Goal: Book appointment/travel/reservation

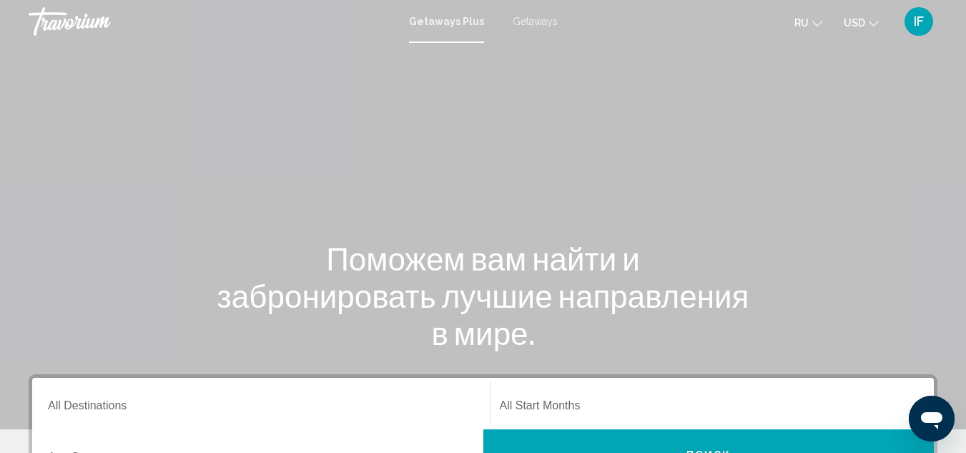
click at [533, 20] on span "Getaways" at bounding box center [535, 21] width 45 height 11
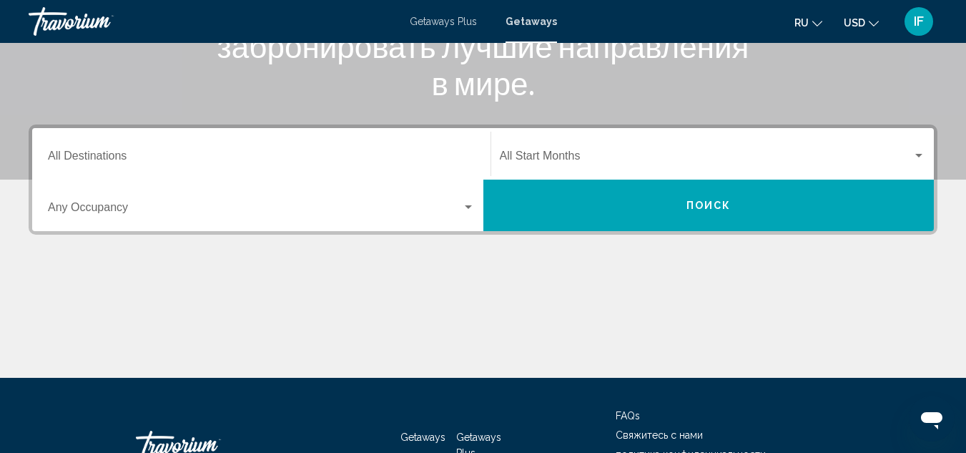
scroll to position [251, 0]
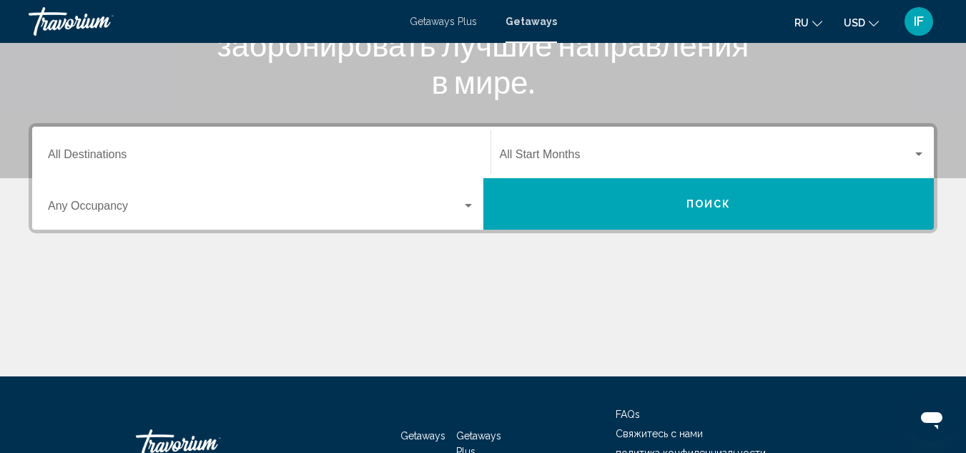
click at [83, 149] on div "Destination All Destinations" at bounding box center [261, 152] width 427 height 45
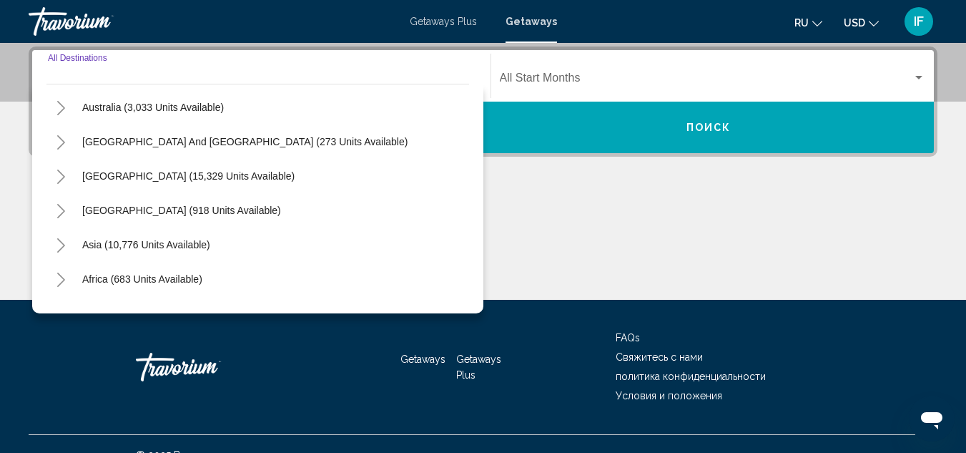
scroll to position [232, 0]
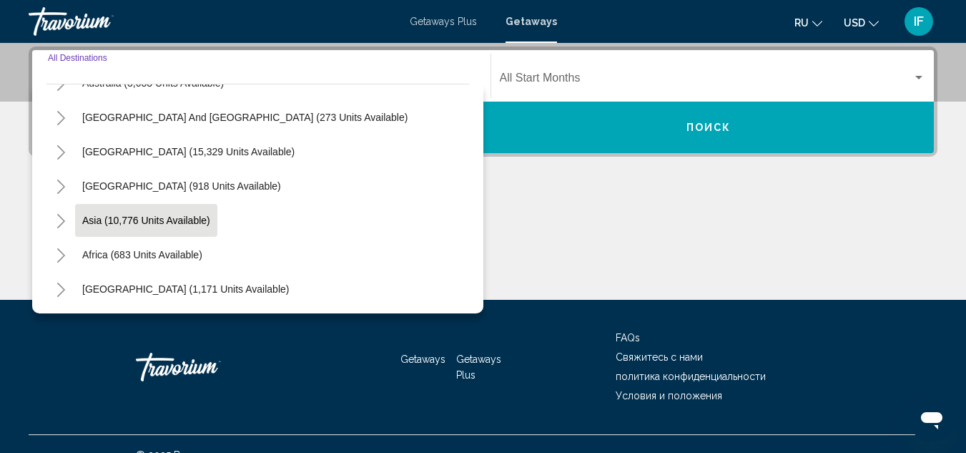
click at [136, 216] on span "Asia (10,776 units available)" at bounding box center [146, 219] width 128 height 11
type input "**********"
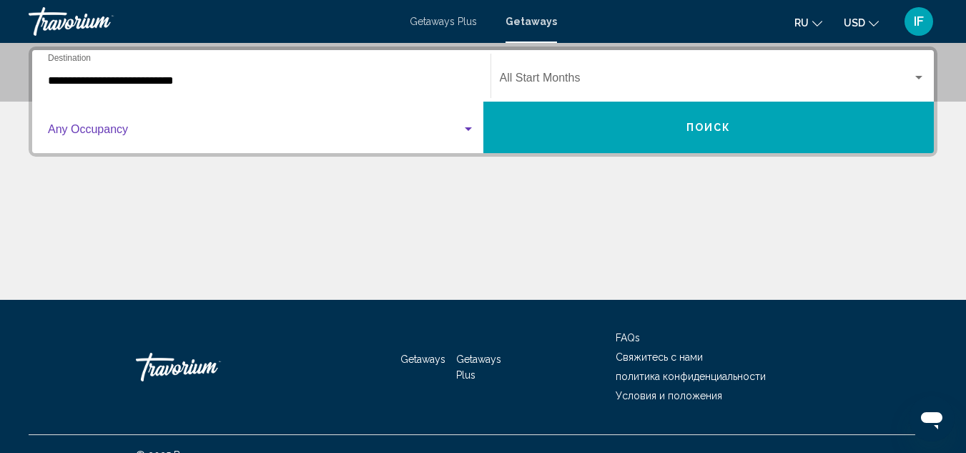
click at [89, 136] on span "Search widget" at bounding box center [255, 132] width 414 height 13
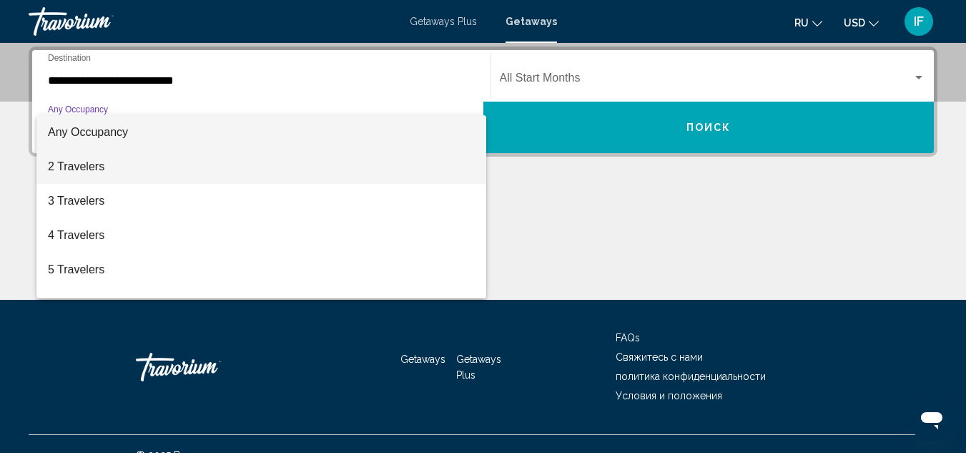
click at [87, 164] on span "2 Travelers" at bounding box center [261, 166] width 427 height 34
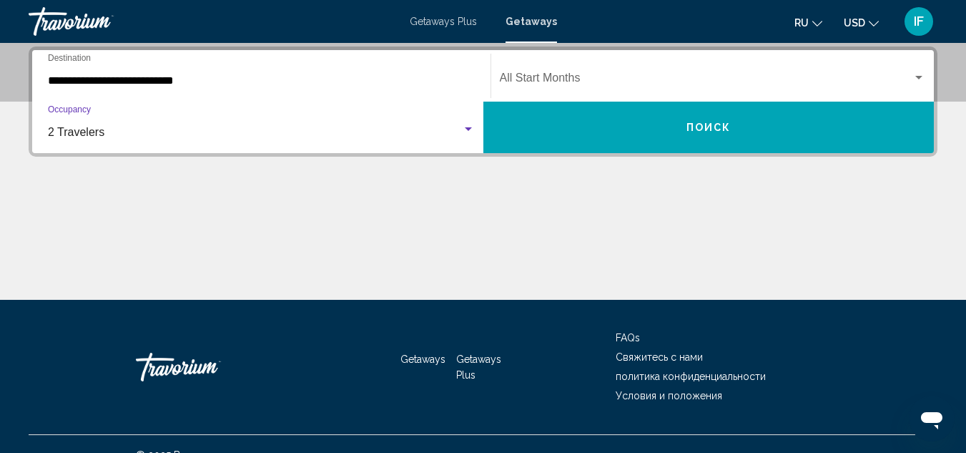
click at [622, 66] on div "Start Month All Start Months" at bounding box center [713, 76] width 426 height 45
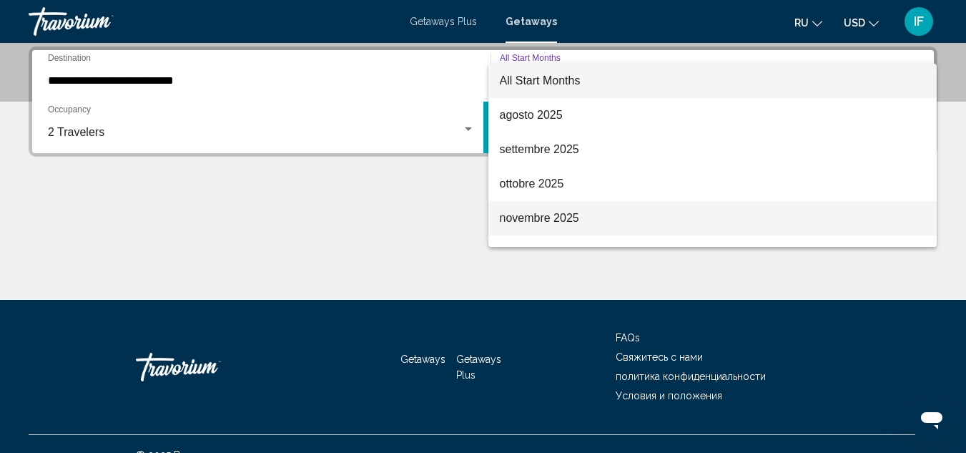
click at [556, 211] on span "novembre 2025" at bounding box center [713, 218] width 426 height 34
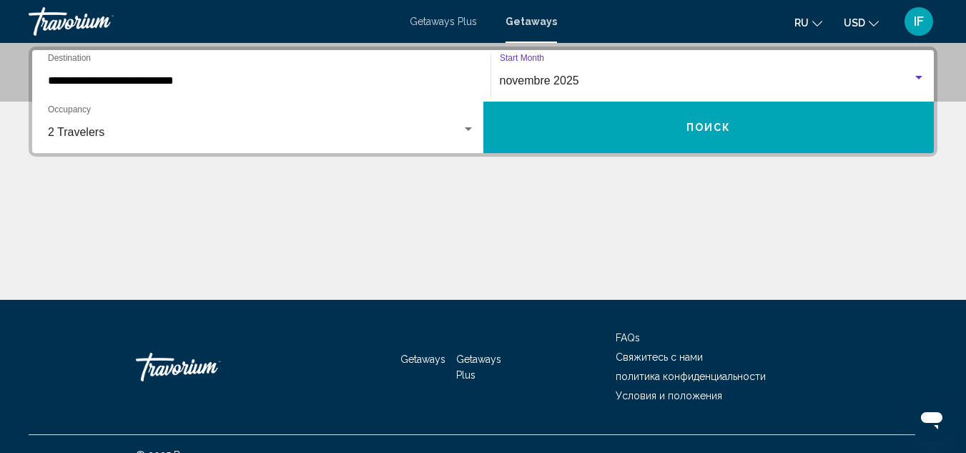
click at [586, 132] on button "Поиск" at bounding box center [708, 127] width 451 height 51
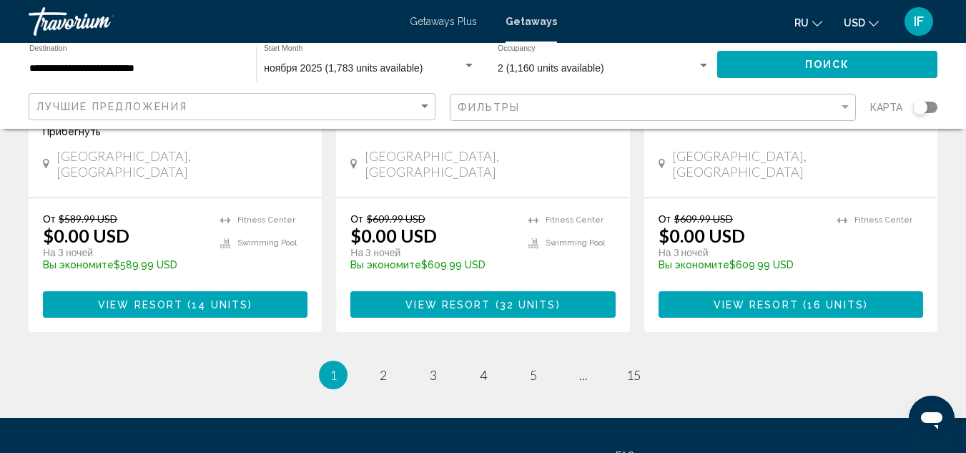
scroll to position [1946, 0]
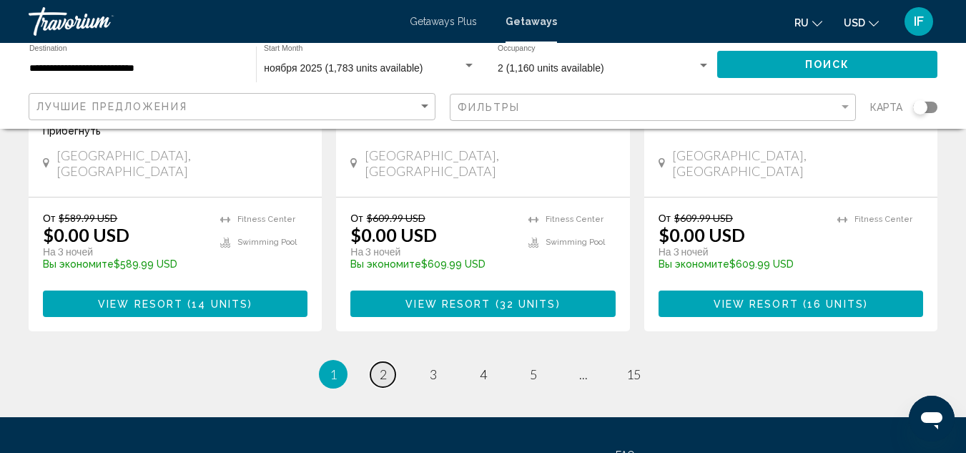
click at [384, 366] on span "2" at bounding box center [383, 374] width 7 height 16
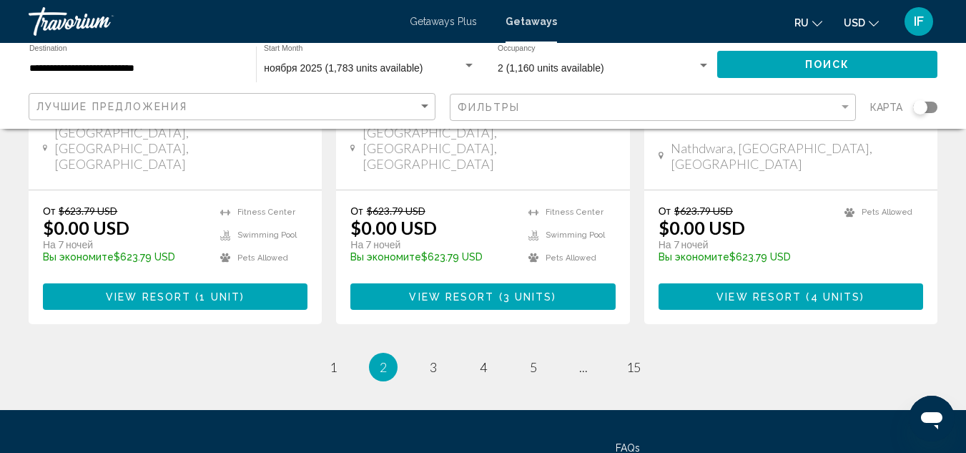
scroll to position [1911, 0]
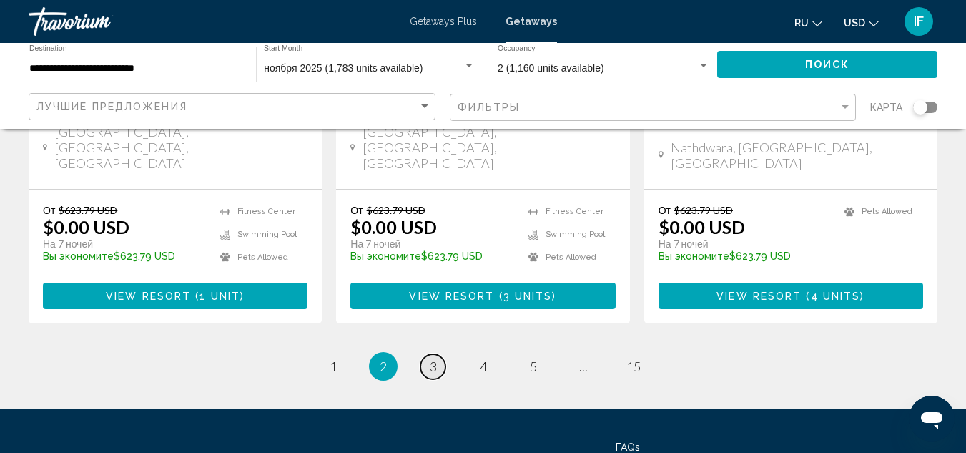
click at [426, 354] on link "page 3" at bounding box center [432, 366] width 25 height 25
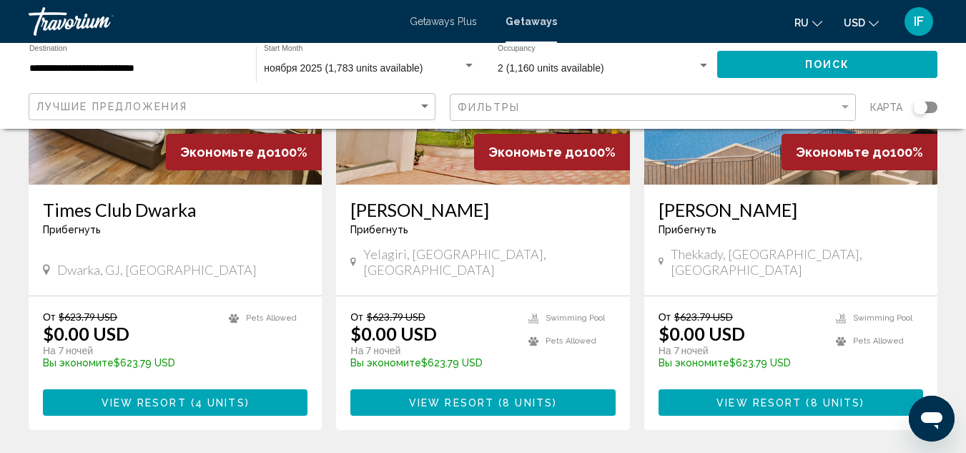
scroll to position [1778, 0]
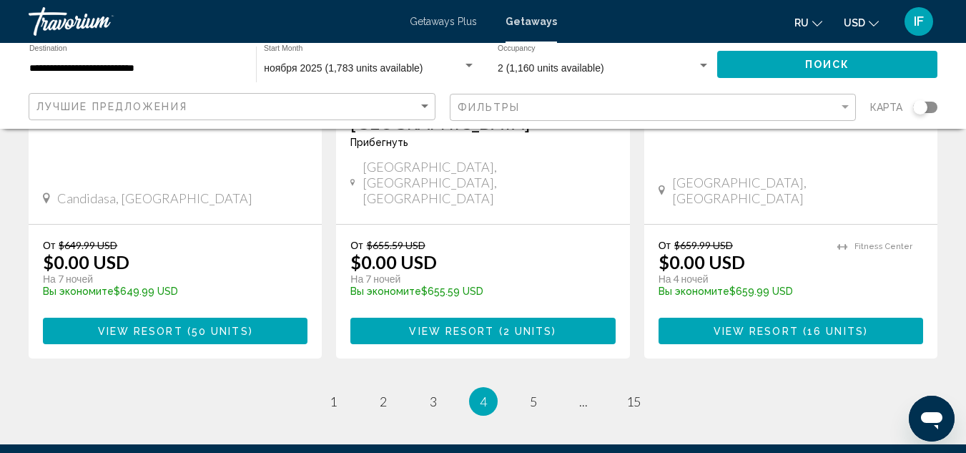
scroll to position [1964, 0]
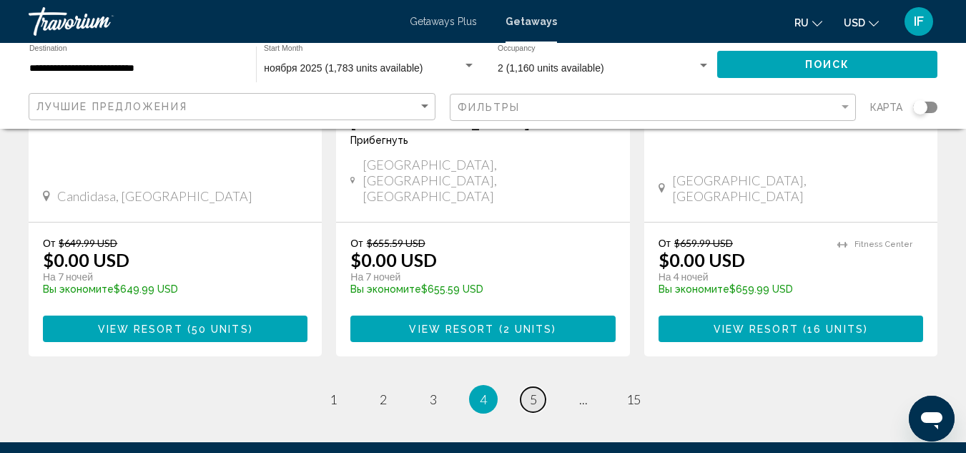
click at [540, 387] on link "page 5" at bounding box center [532, 399] width 25 height 25
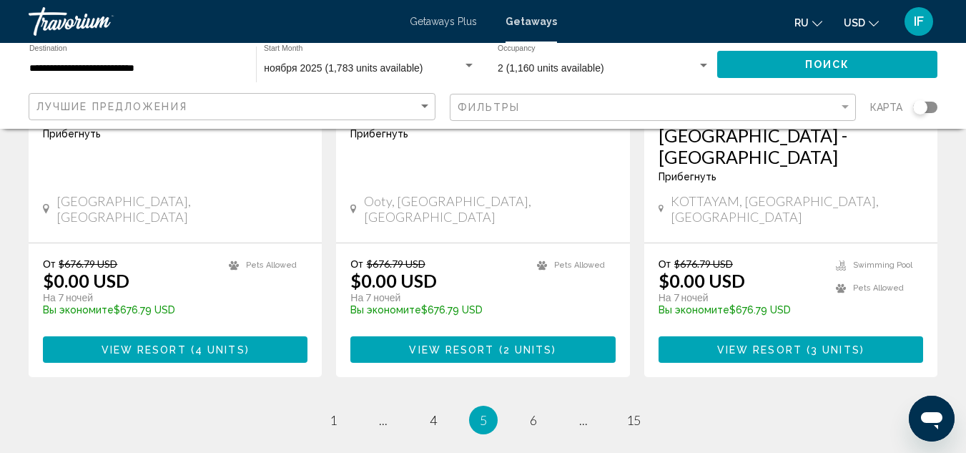
scroll to position [1927, 0]
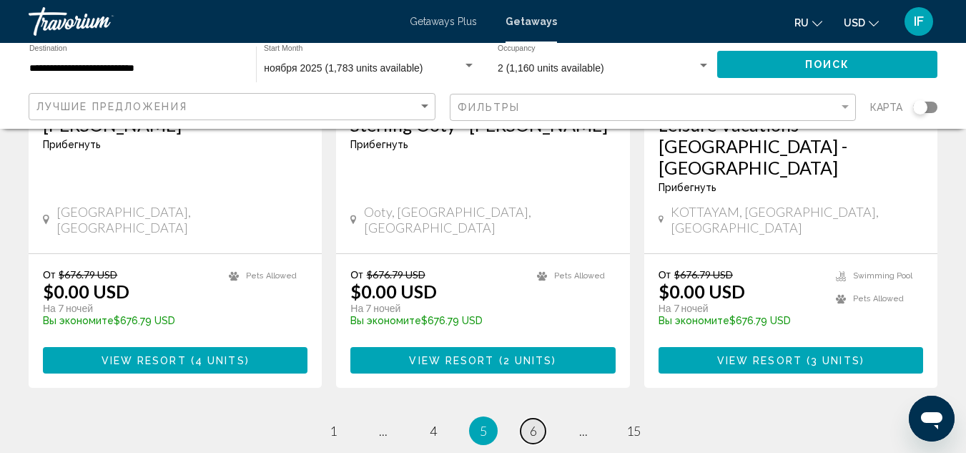
click at [527, 418] on link "page 6" at bounding box center [532, 430] width 25 height 25
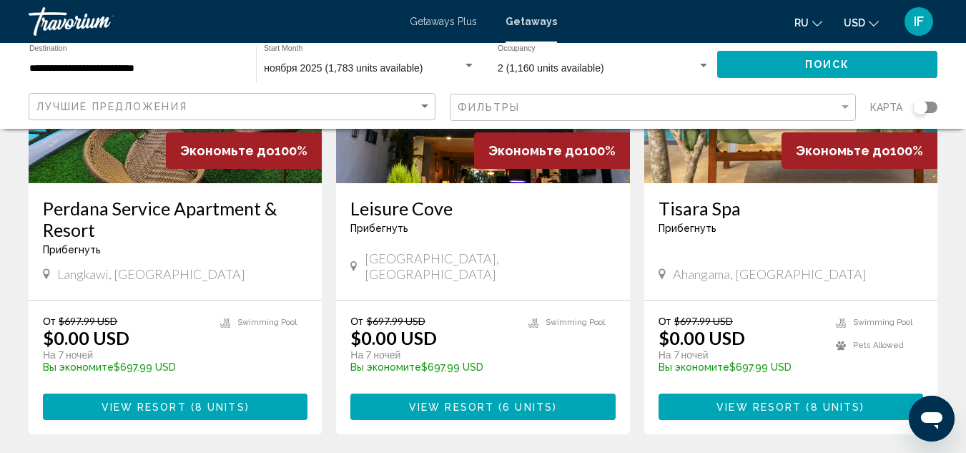
scroll to position [1832, 0]
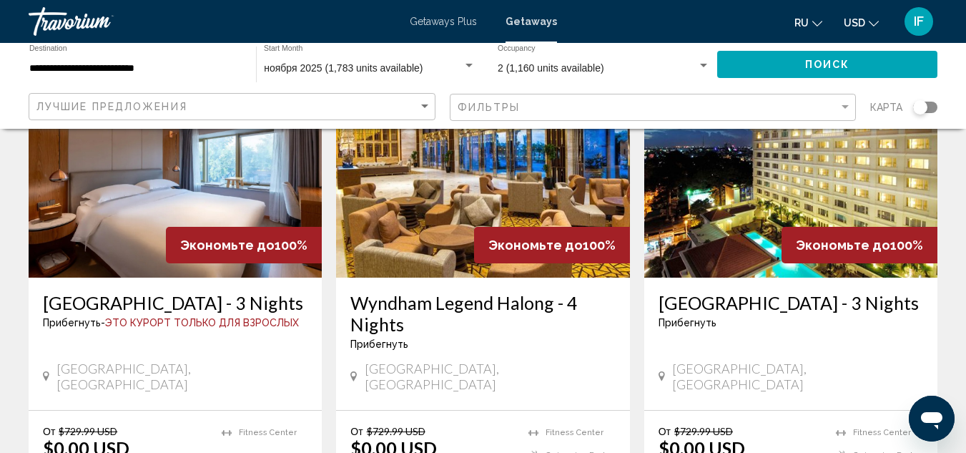
scroll to position [1965, 0]
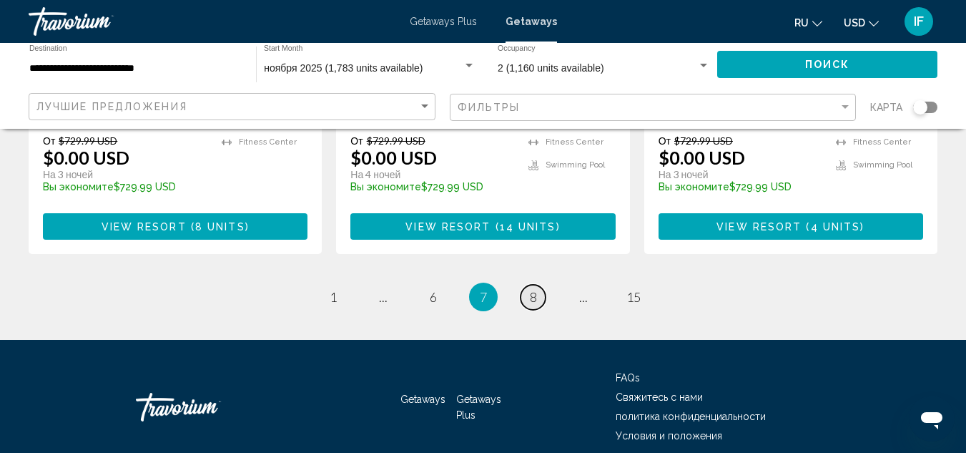
click at [530, 289] on span "8" at bounding box center [533, 297] width 7 height 16
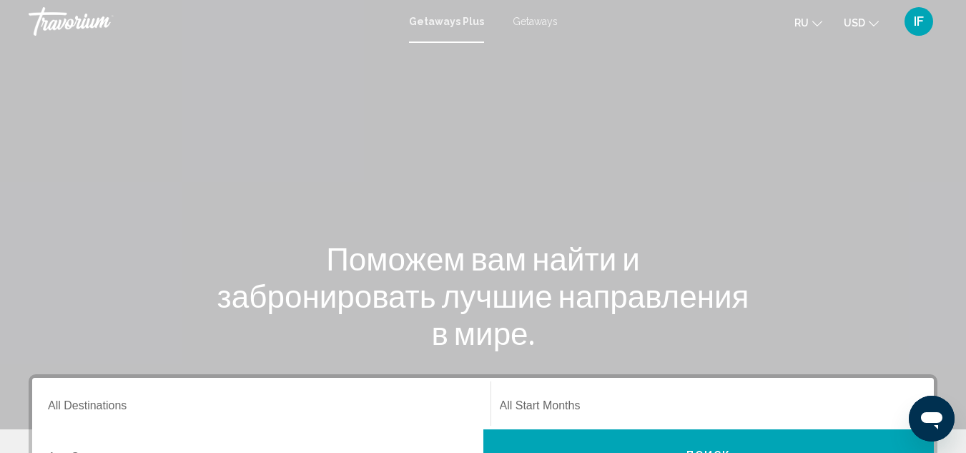
click at [515, 22] on span "Getaways" at bounding box center [535, 21] width 45 height 11
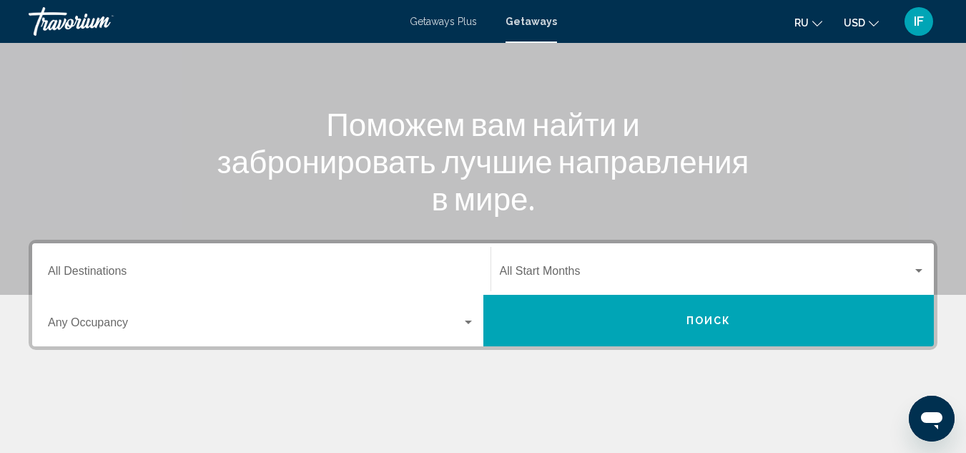
scroll to position [148, 0]
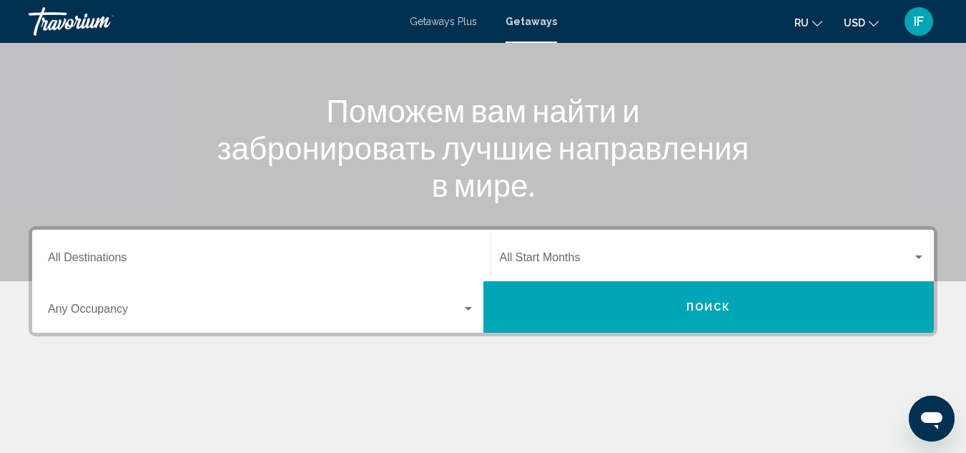
click at [89, 262] on input "Destination All Destinations" at bounding box center [261, 260] width 427 height 13
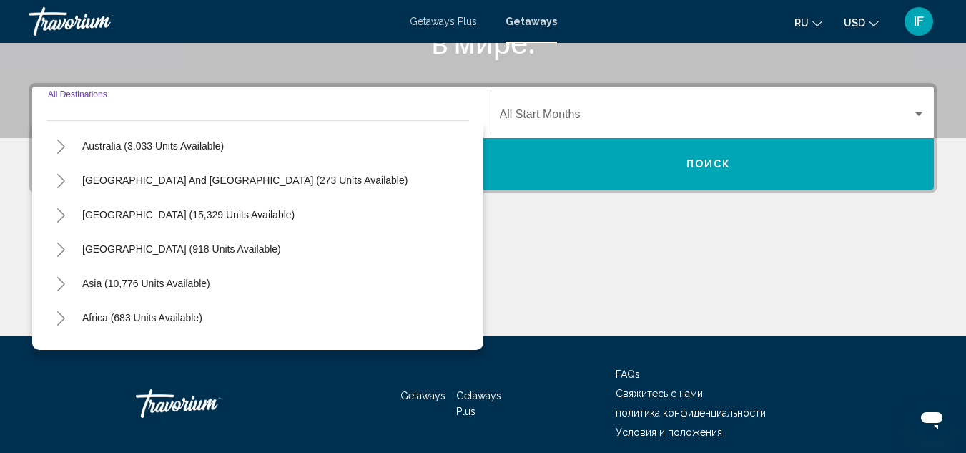
scroll to position [207, 0]
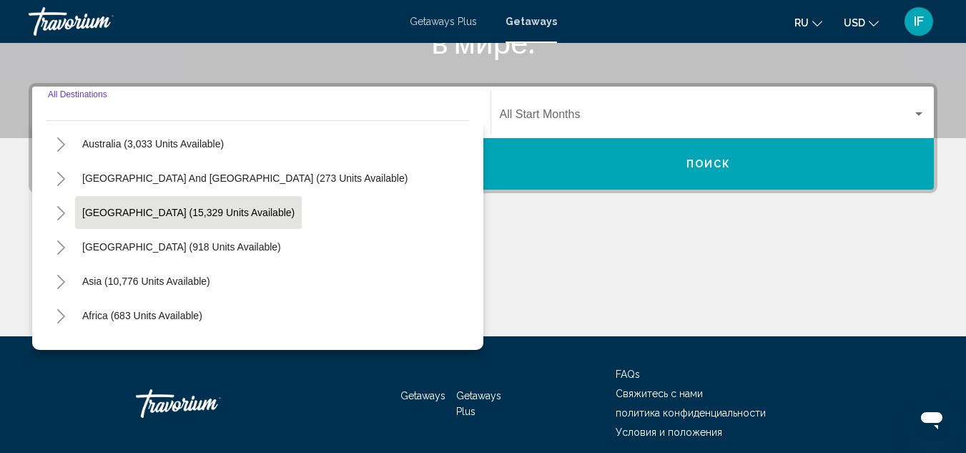
click at [105, 217] on span "[GEOGRAPHIC_DATA] (15,329 units available)" at bounding box center [188, 212] width 212 height 11
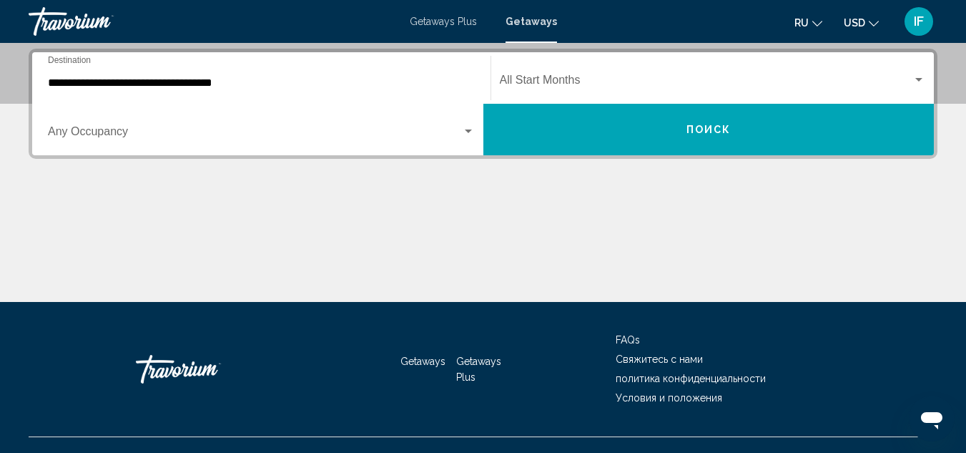
drag, startPoint x: 105, startPoint y: 217, endPoint x: 119, endPoint y: 226, distance: 16.5
click at [119, 226] on div "Main content" at bounding box center [483, 247] width 909 height 107
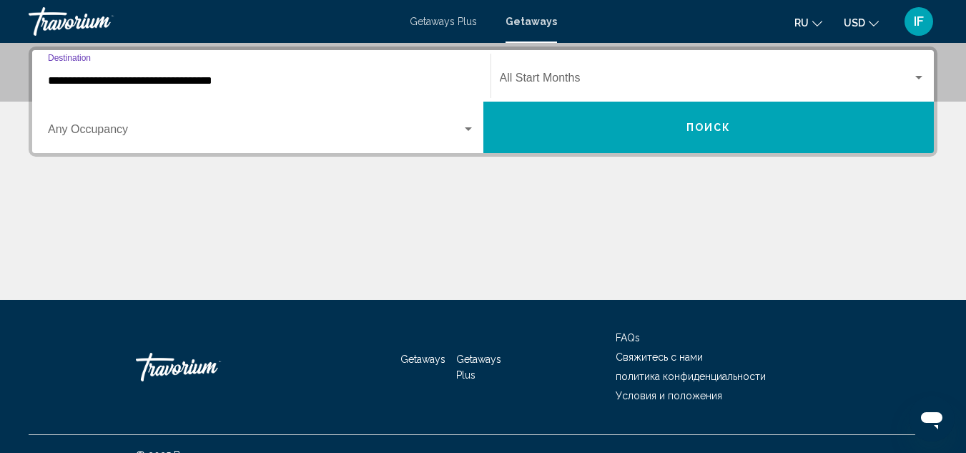
drag, startPoint x: 100, startPoint y: 82, endPoint x: 66, endPoint y: 74, distance: 34.5
click at [66, 74] on input "**********" at bounding box center [261, 80] width 427 height 13
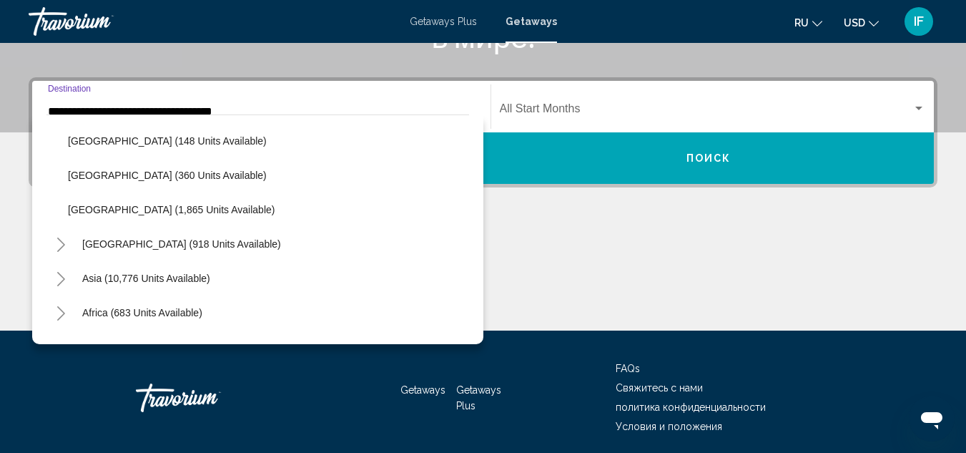
scroll to position [472, 0]
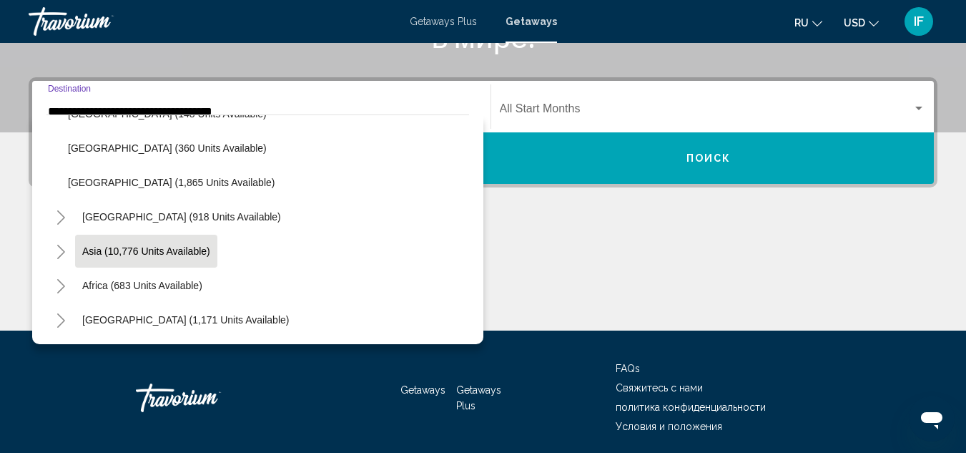
click at [92, 253] on span "Asia (10,776 units available)" at bounding box center [146, 250] width 128 height 11
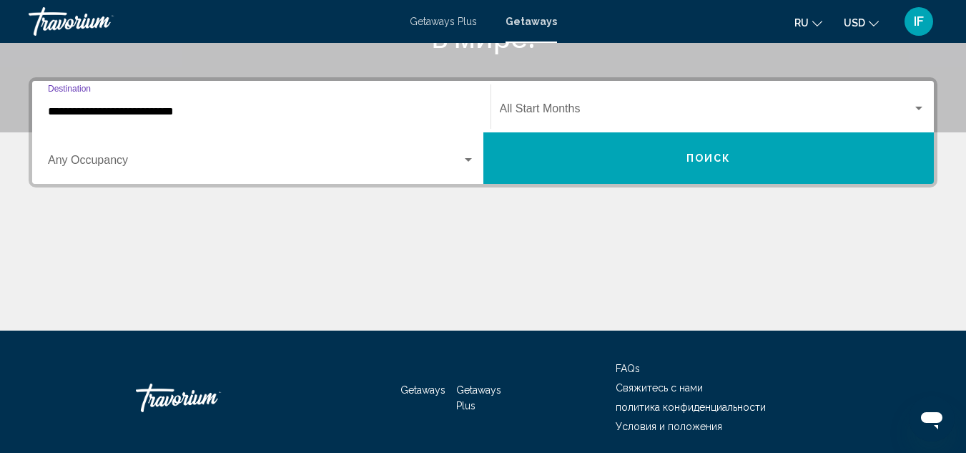
scroll to position [327, 0]
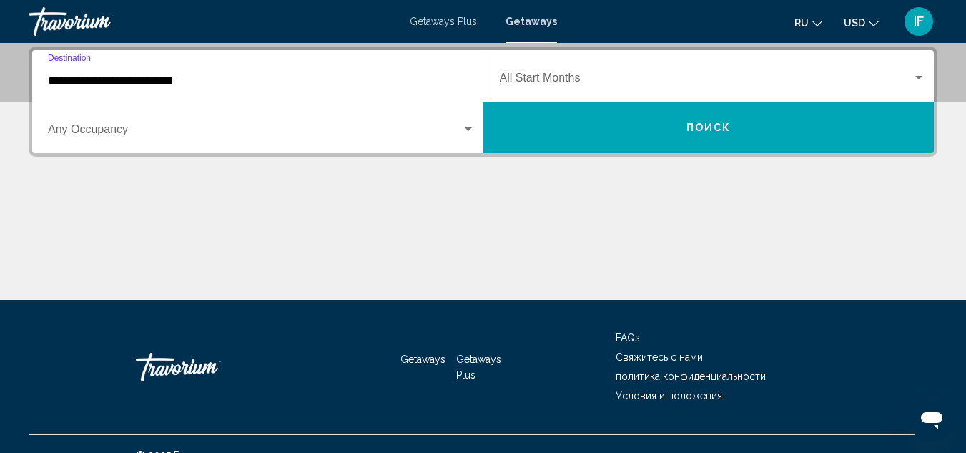
click at [119, 82] on input "**********" at bounding box center [261, 80] width 427 height 13
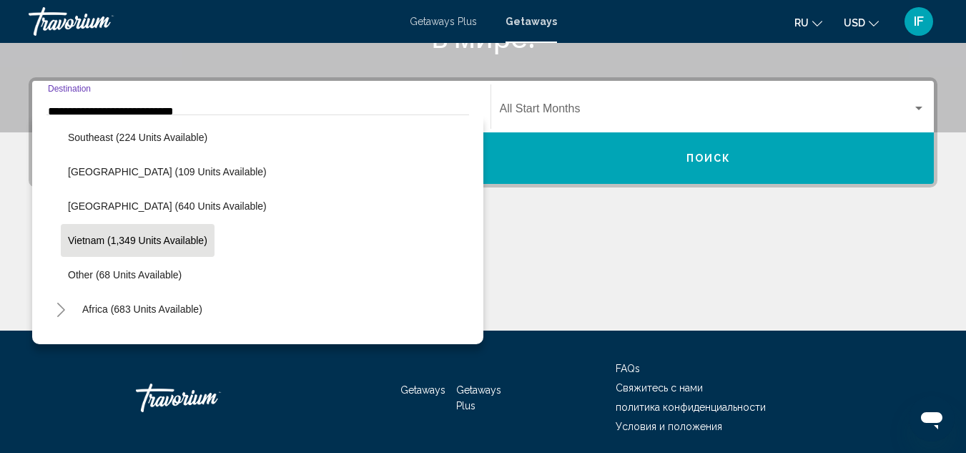
scroll to position [962, 0]
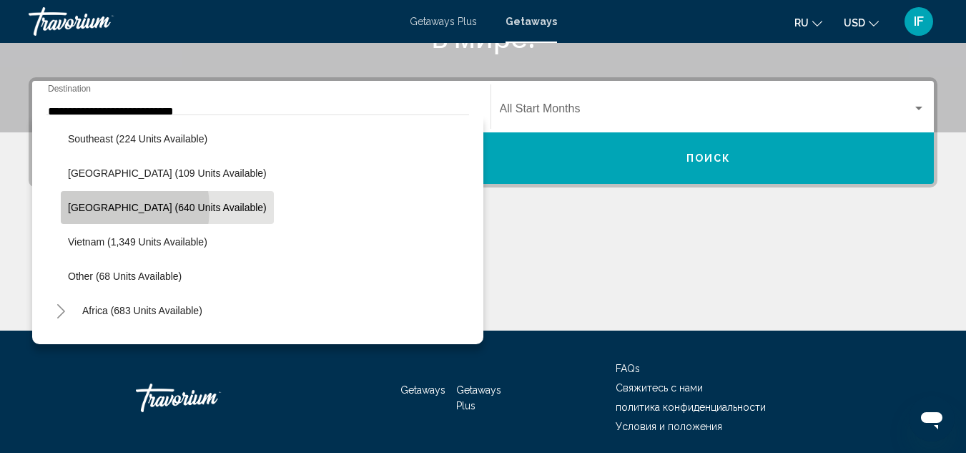
click at [97, 208] on span "[GEOGRAPHIC_DATA] (640 units available)" at bounding box center [167, 207] width 199 height 11
type input "**********"
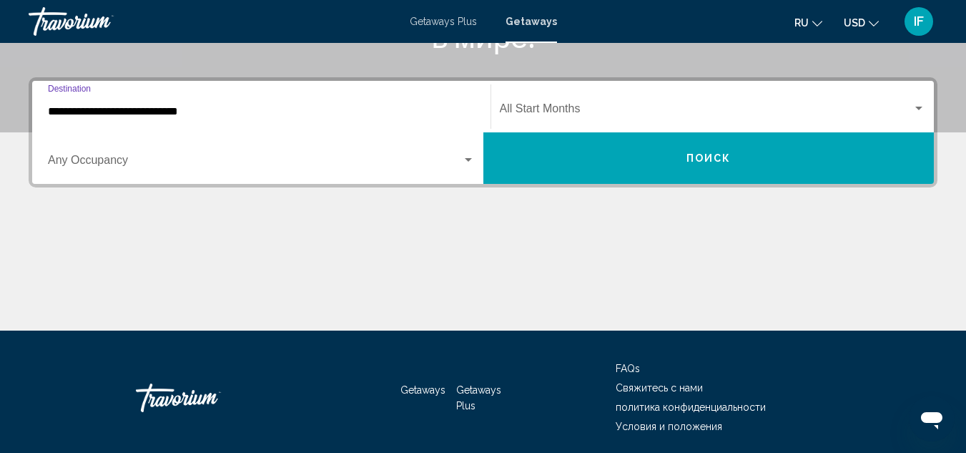
scroll to position [327, 0]
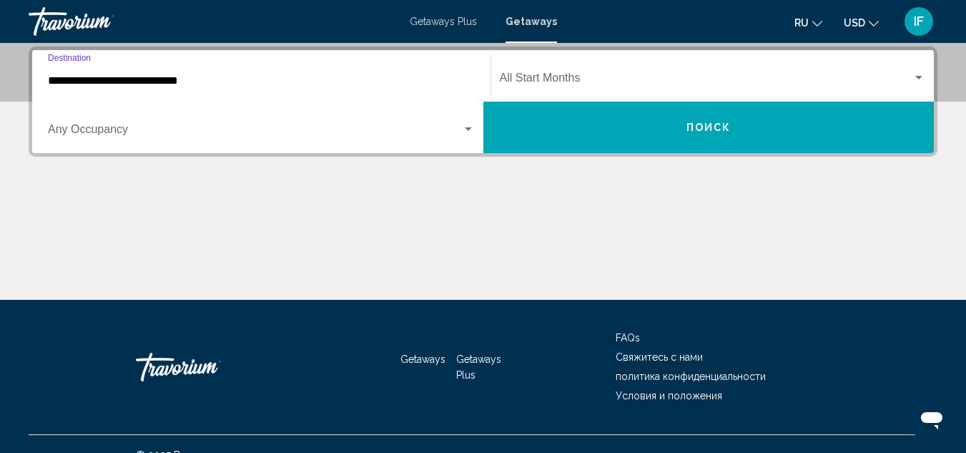
click at [185, 126] on span "Search widget" at bounding box center [255, 132] width 414 height 13
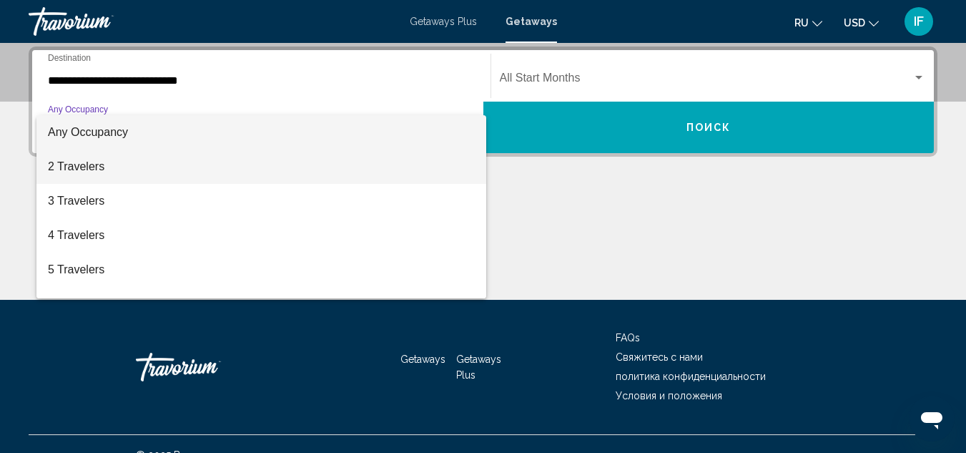
click at [167, 154] on span "2 Travelers" at bounding box center [261, 166] width 427 height 34
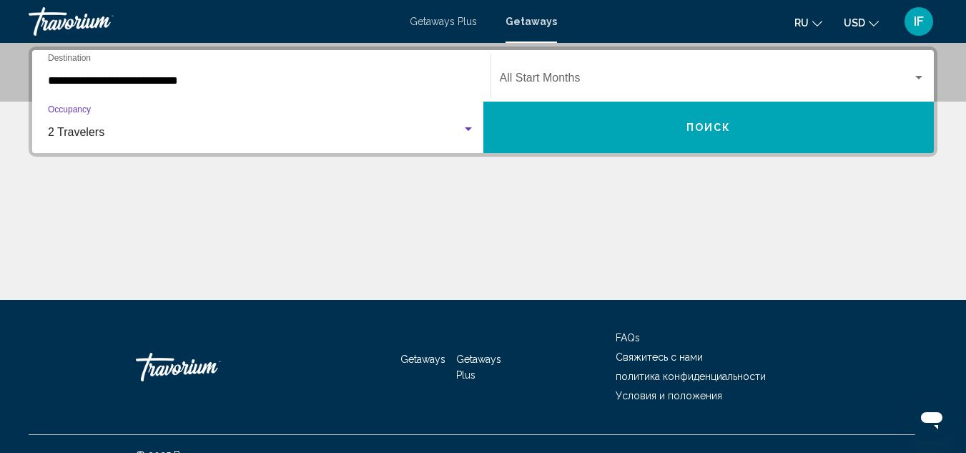
click at [528, 79] on span "Search widget" at bounding box center [706, 80] width 413 height 13
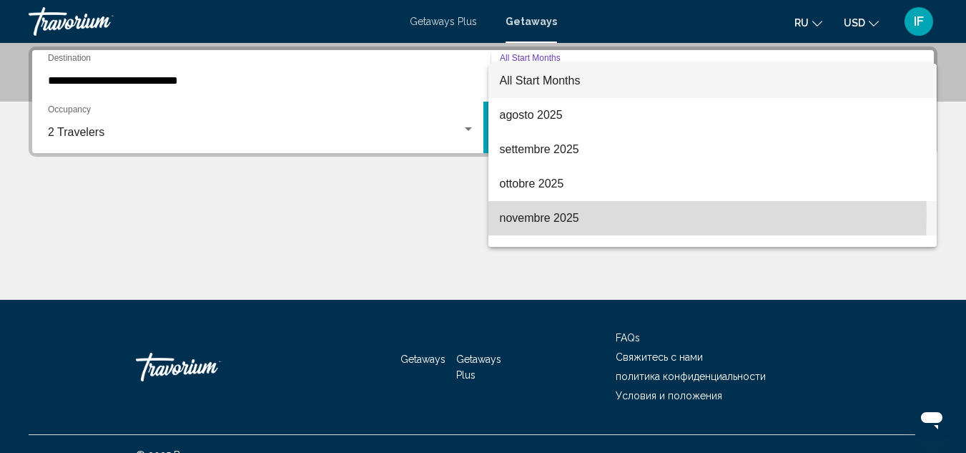
click at [526, 214] on span "novembre 2025" at bounding box center [713, 218] width 426 height 34
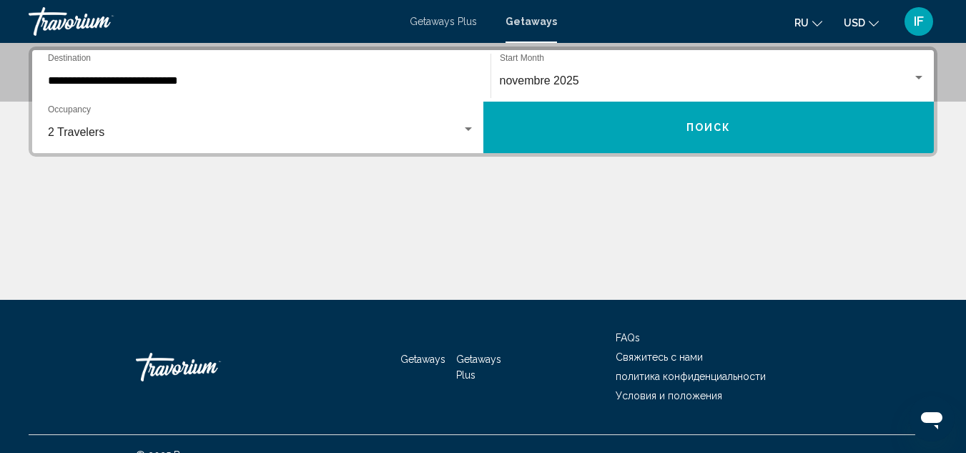
drag, startPoint x: 547, startPoint y: 182, endPoint x: 548, endPoint y: 131, distance: 51.5
click at [548, 131] on div "**********" at bounding box center [483, 172] width 966 height 253
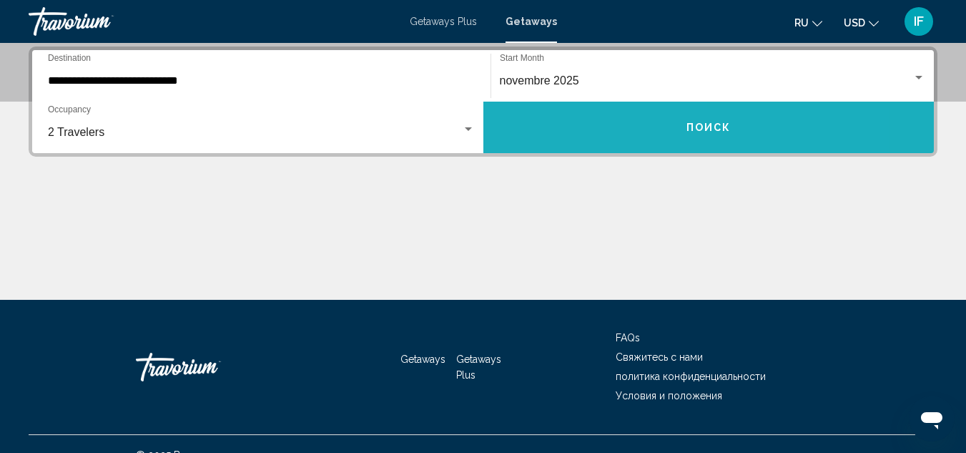
click at [550, 130] on button "Поиск" at bounding box center [708, 127] width 451 height 51
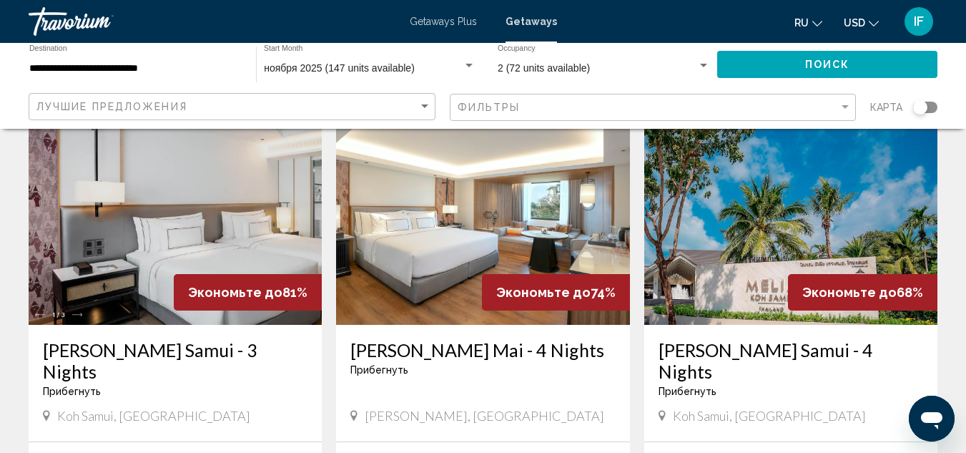
scroll to position [632, 0]
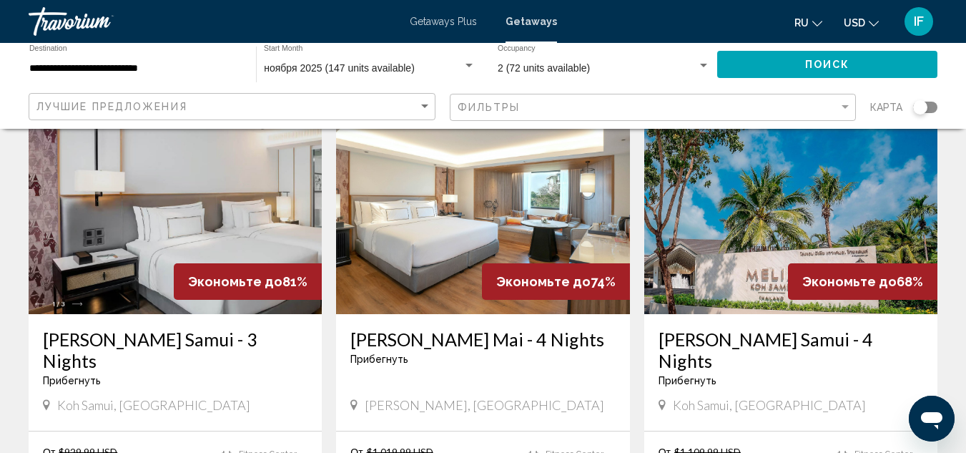
drag, startPoint x: 550, startPoint y: 130, endPoint x: 287, endPoint y: 333, distance: 331.8
click at [287, 333] on h3 "[PERSON_NAME] Samui - 3 Nights" at bounding box center [175, 349] width 265 height 43
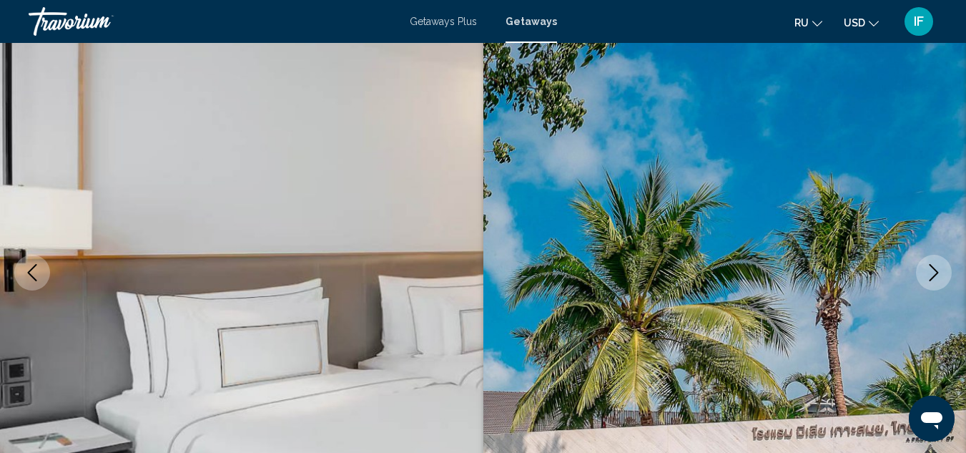
scroll to position [109, 0]
